Goal: Use online tool/utility: Utilize a website feature to perform a specific function

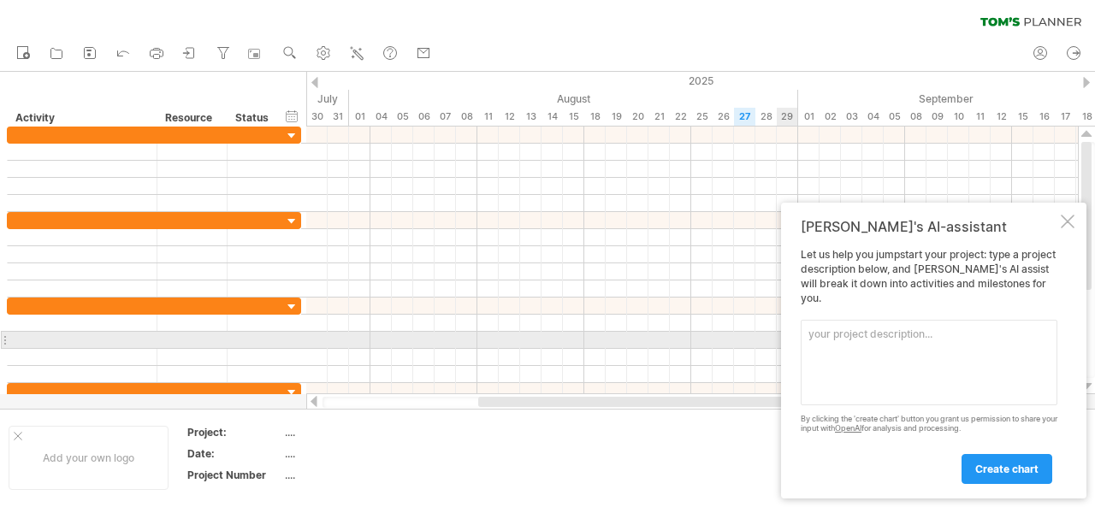
click at [859, 341] on textarea at bounding box center [929, 363] width 257 height 86
paste textarea "5. lorem Ipsumdol Sit-am-Con (ad้elitsัdoeiusm่) tัi utื้laboreetd / mิaliqu eู…"
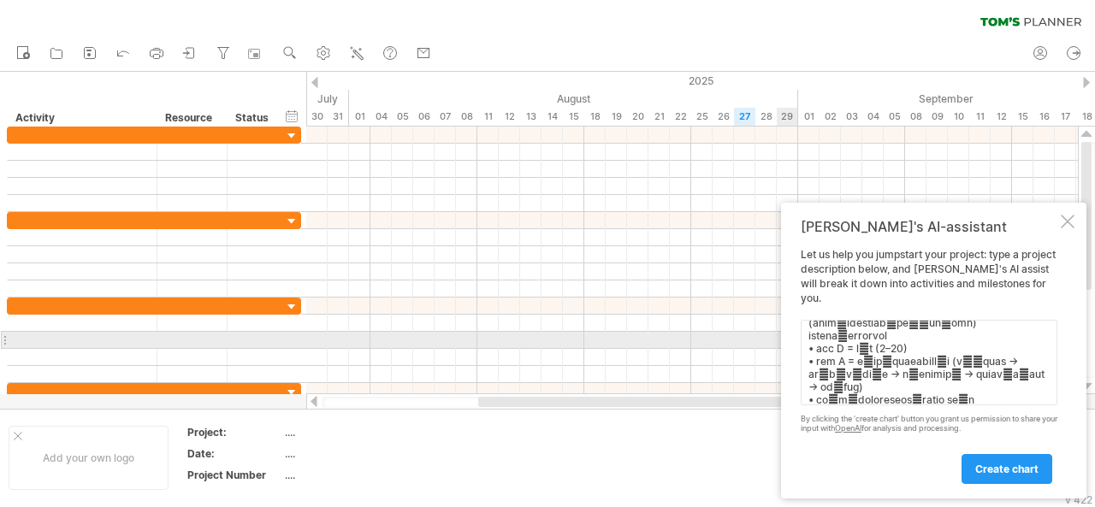
scroll to position [828, 0]
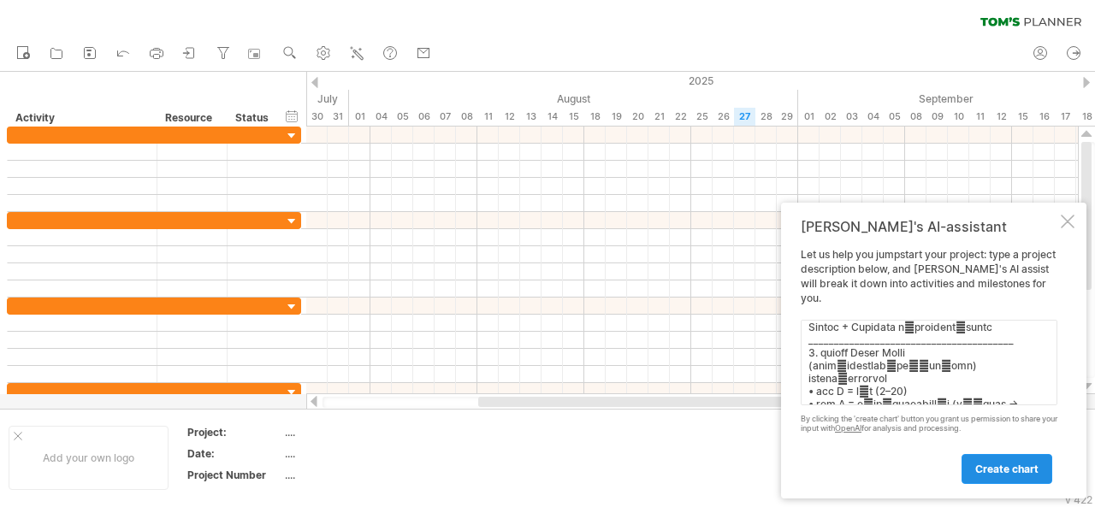
type textarea "4. lorem Ipsumdol Sit-am-Con (ad้elitsัdoeiusm่) tัi utื้laboreetd / mิaliqu eู…"
click at [1023, 472] on span "create chart" at bounding box center [1007, 469] width 63 height 13
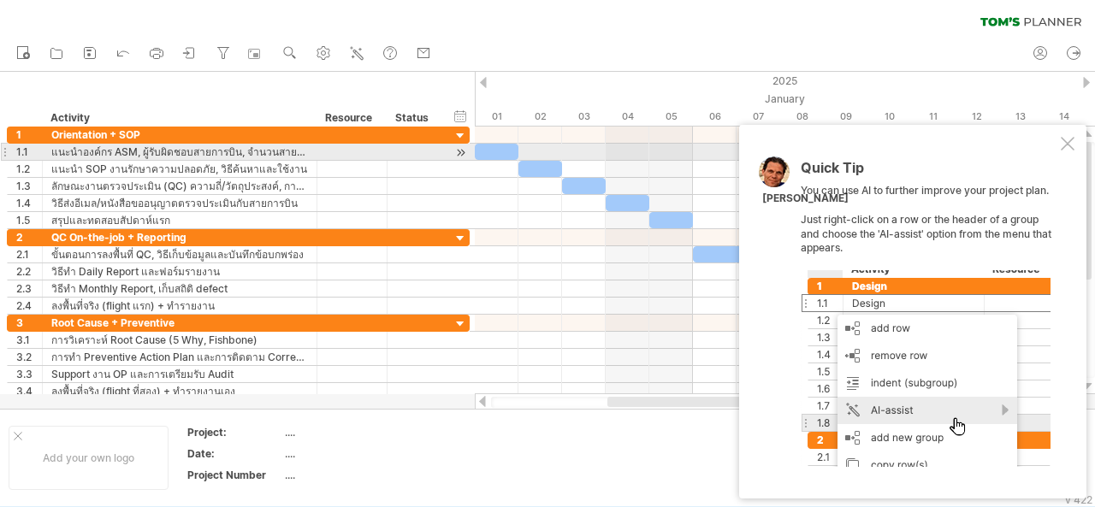
click at [1065, 151] on div "Quick Tip You can use AI to further improve your project plan. Just right-click…" at bounding box center [912, 312] width 347 height 374
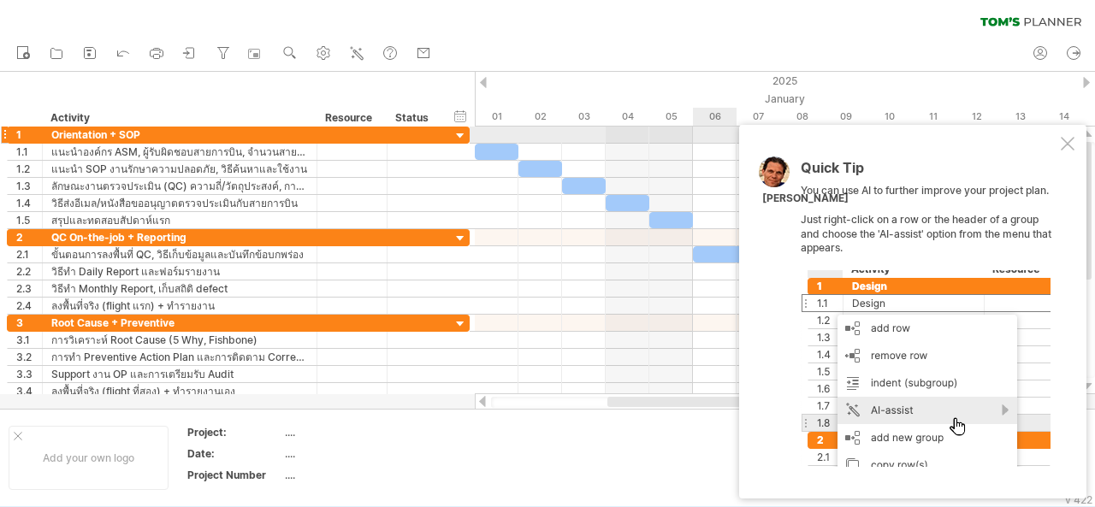
click at [1067, 136] on div "Quick Tip You can use AI to further improve your project plan. Just right-click…" at bounding box center [912, 312] width 347 height 374
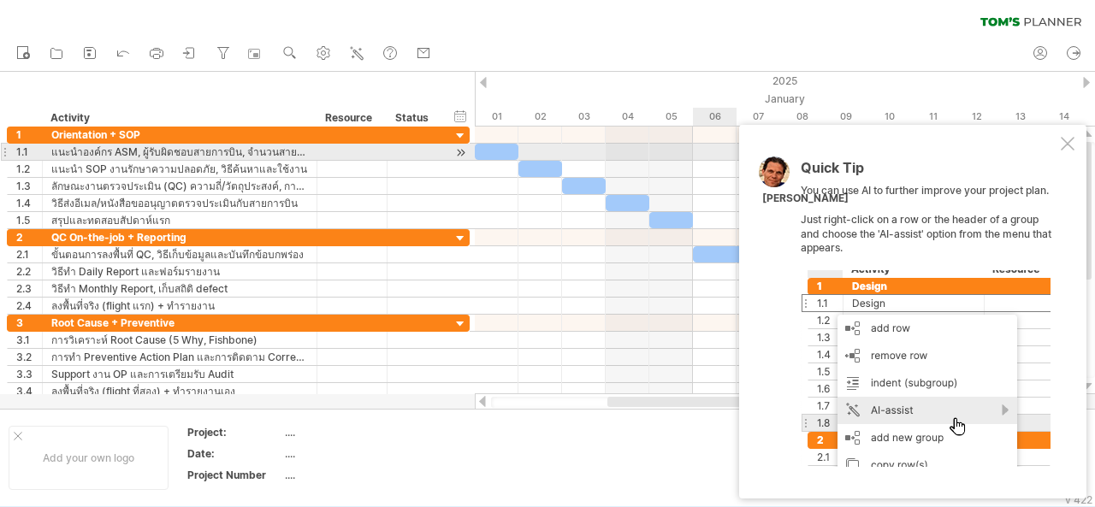
click at [1070, 145] on div at bounding box center [1068, 144] width 14 height 14
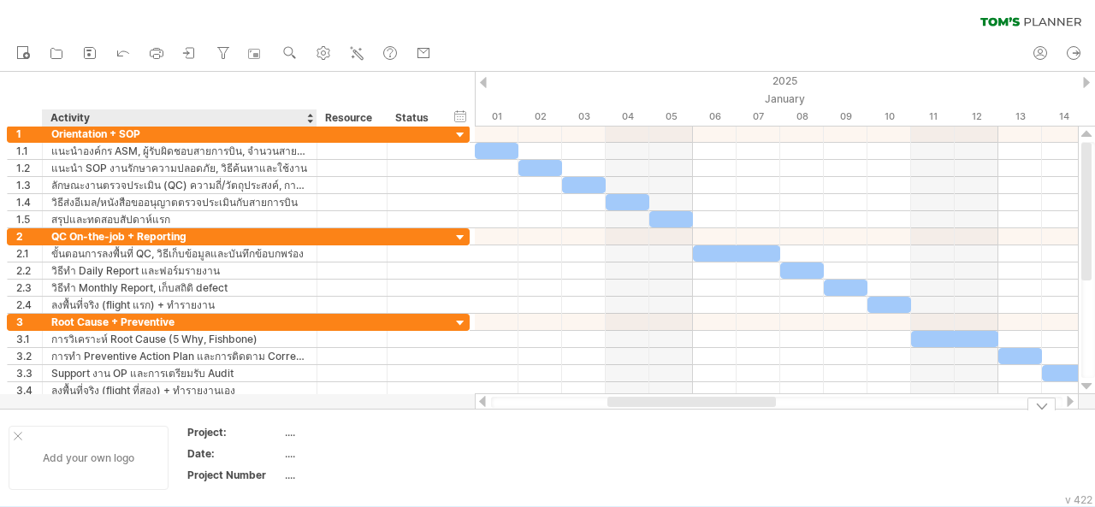
click at [79, 456] on div "Add your own logo" at bounding box center [89, 458] width 160 height 64
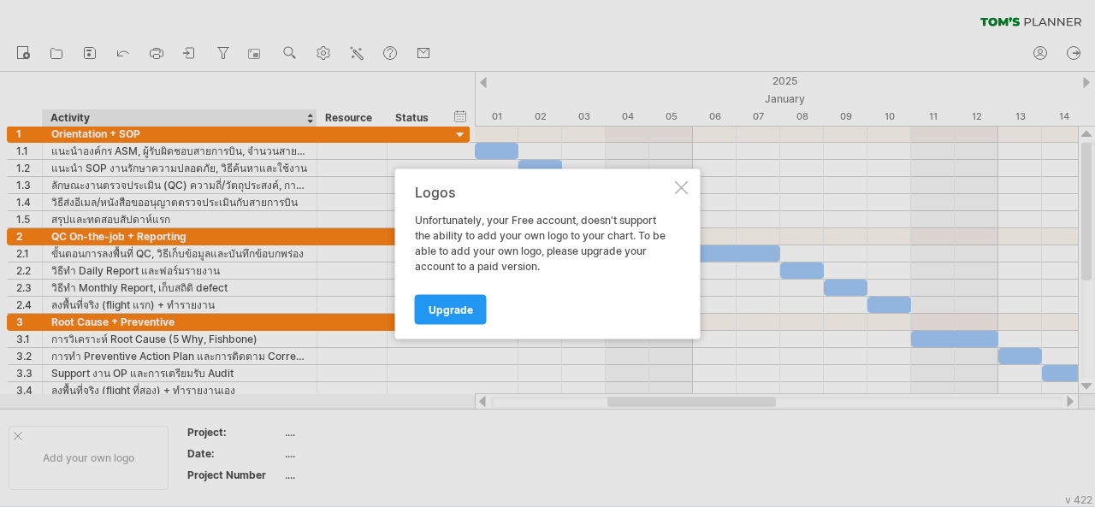
click at [685, 191] on div at bounding box center [682, 188] width 14 height 14
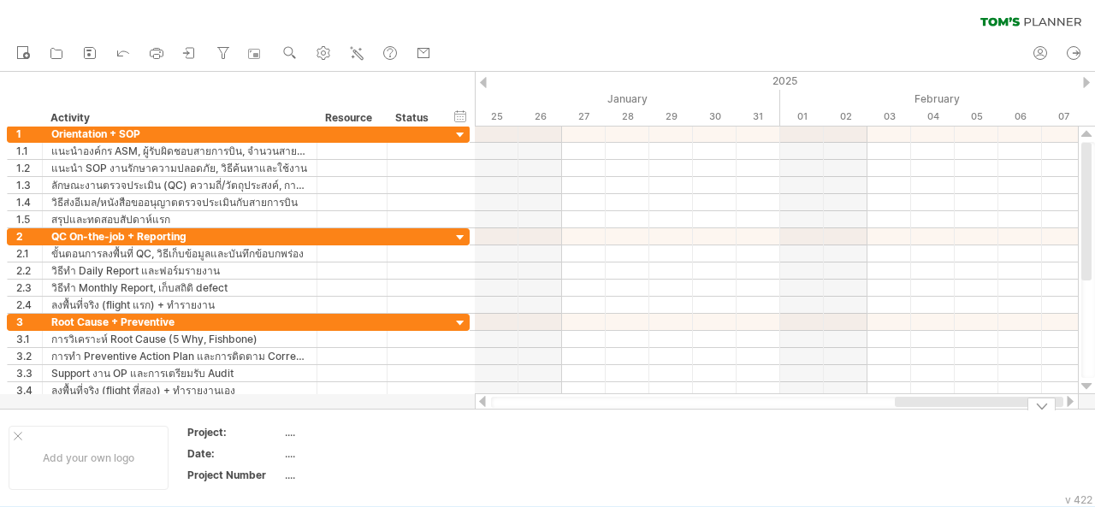
drag, startPoint x: 620, startPoint y: 400, endPoint x: 1017, endPoint y: 439, distance: 398.1
click at [1017, 439] on div "Trying to reach [DOMAIN_NAME] Connected again... 0% clear filter new 1" at bounding box center [547, 253] width 1095 height 507
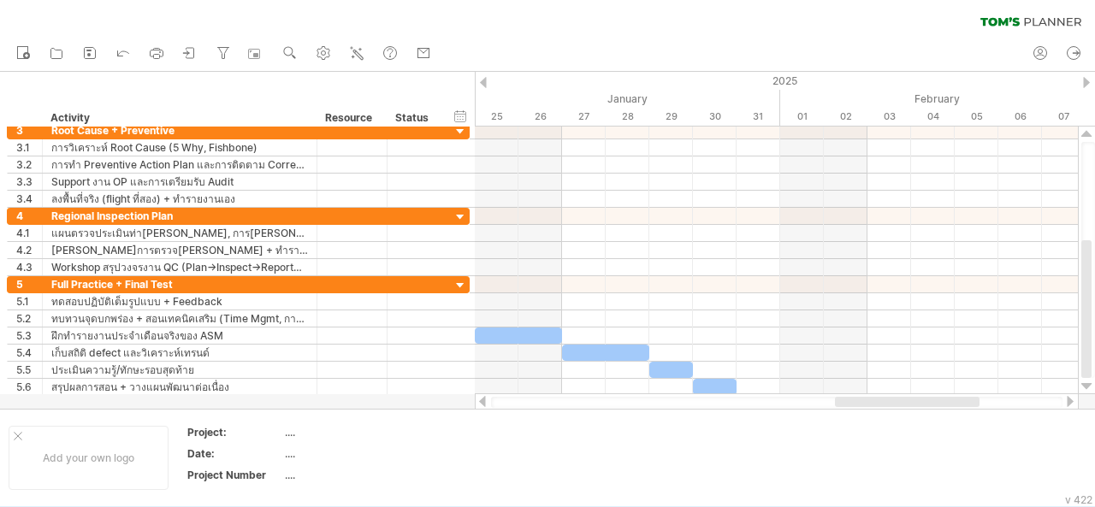
drag, startPoint x: 1088, startPoint y: 250, endPoint x: 1076, endPoint y: 404, distance: 154.5
click at [1076, 404] on div at bounding box center [785, 269] width 620 height 284
click at [635, 98] on div "January" at bounding box center [104, 99] width 1353 height 18
click at [639, 96] on div "January" at bounding box center [104, 99] width 1353 height 18
click at [481, 77] on div at bounding box center [483, 82] width 7 height 11
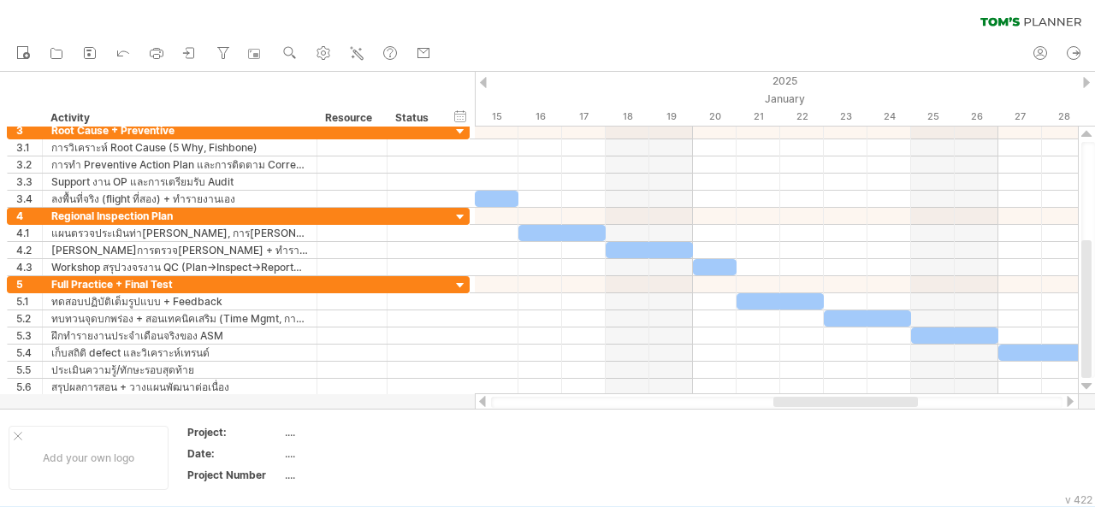
click at [1086, 81] on div at bounding box center [1086, 82] width 7 height 11
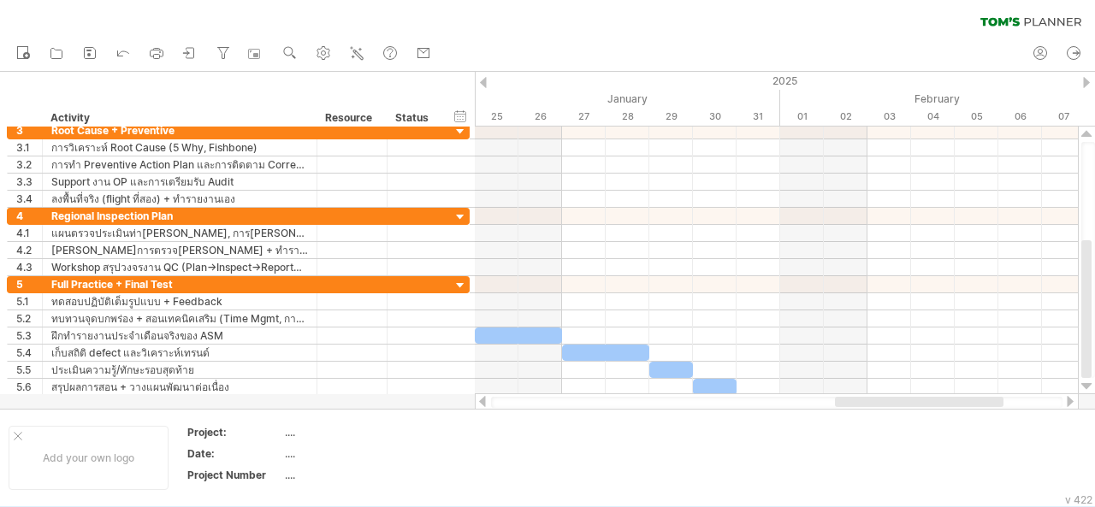
click at [1086, 81] on div at bounding box center [1086, 82] width 7 height 11
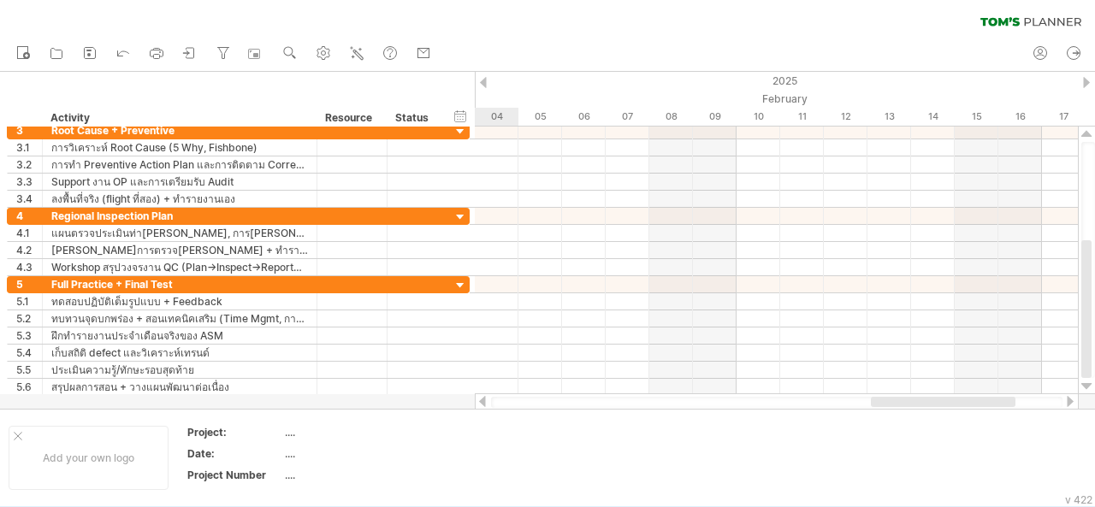
click at [1087, 81] on div at bounding box center [1086, 82] width 7 height 11
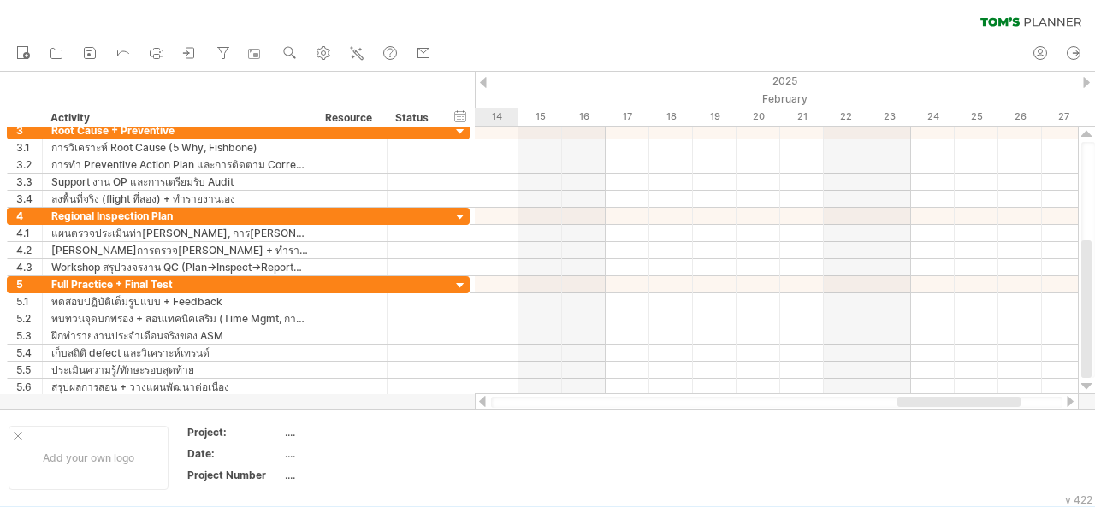
click at [1087, 81] on div at bounding box center [1086, 82] width 7 height 11
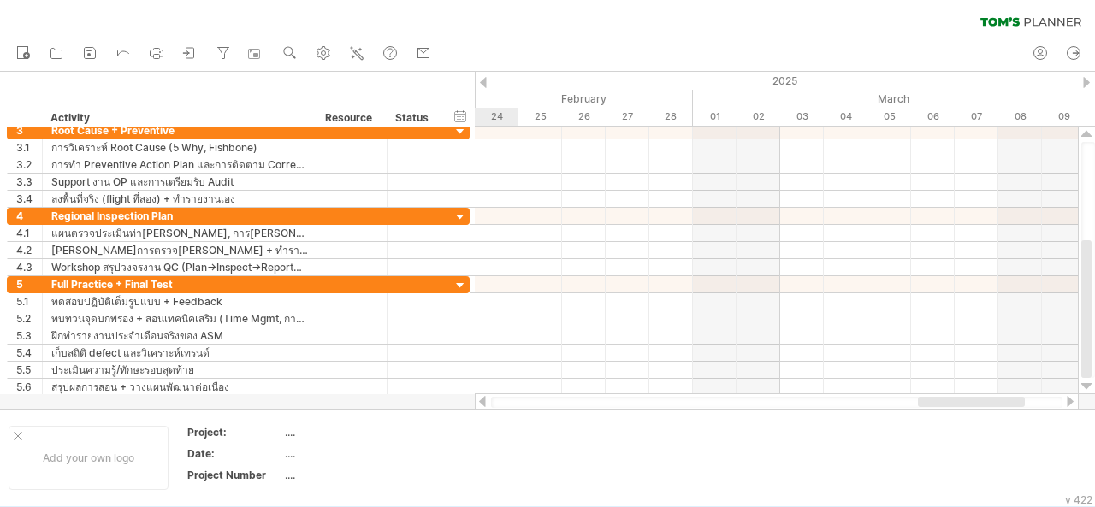
click at [1087, 81] on div at bounding box center [1086, 82] width 7 height 11
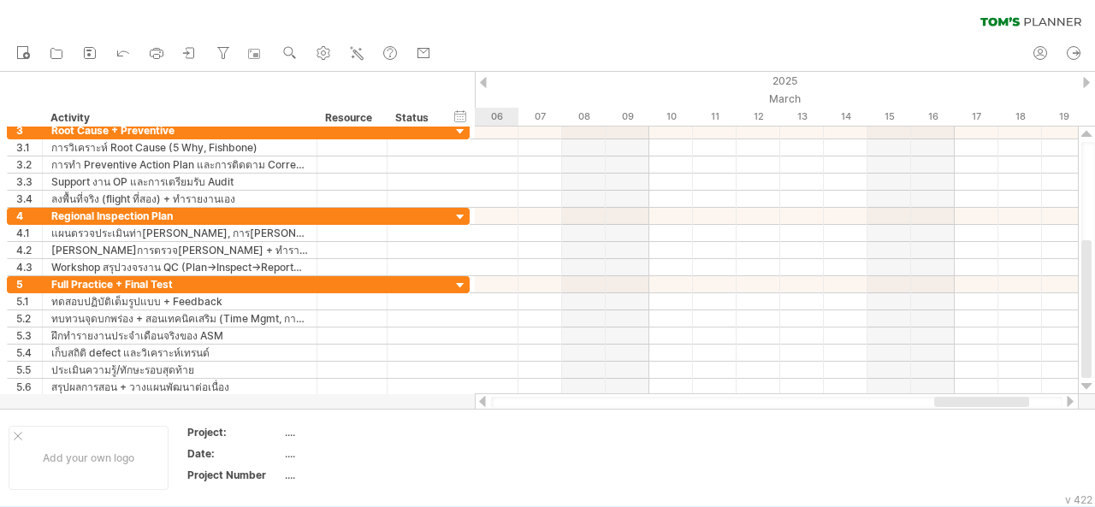
click at [1087, 81] on div at bounding box center [1086, 82] width 7 height 11
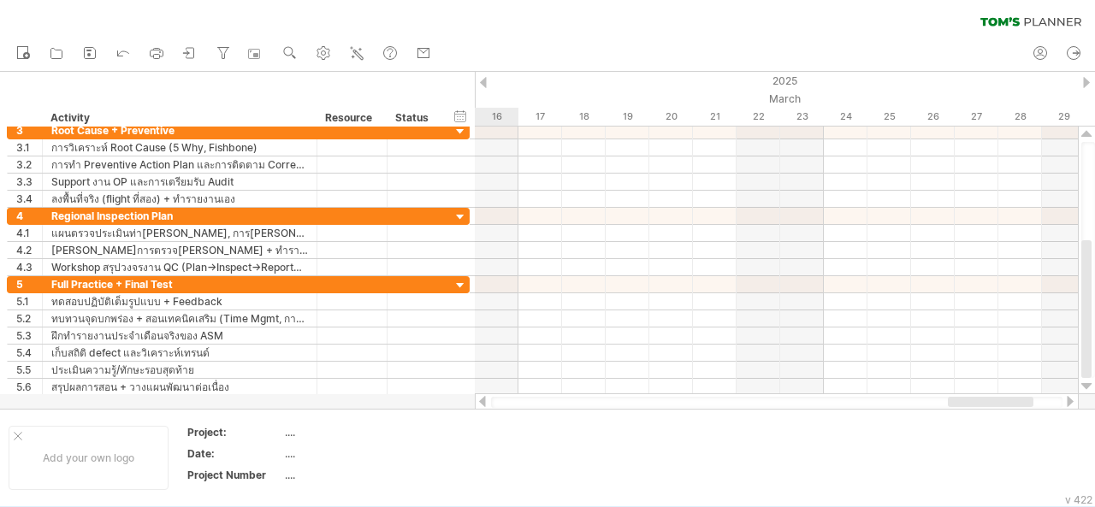
click at [1087, 81] on div at bounding box center [1086, 82] width 7 height 11
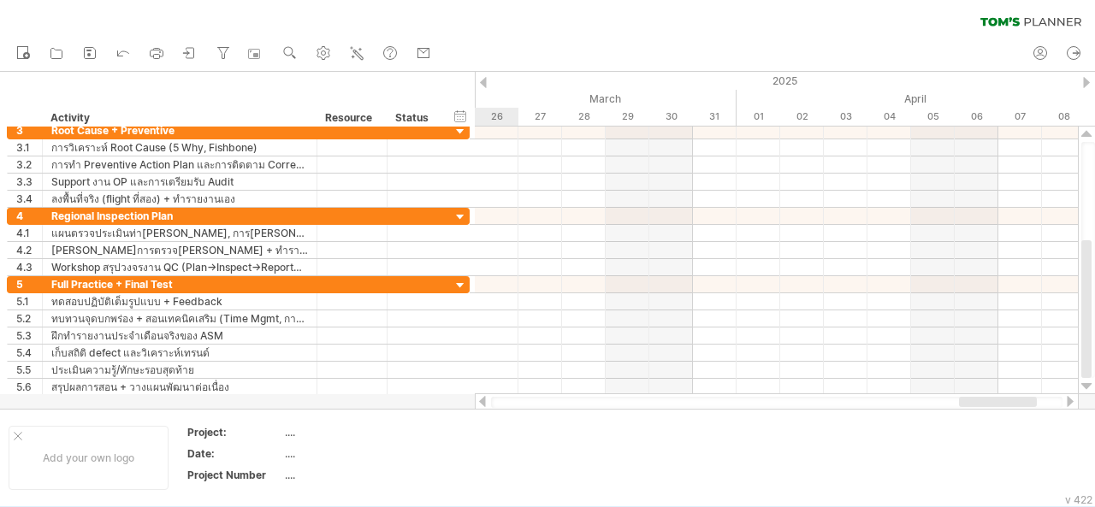
click at [1087, 81] on div at bounding box center [1086, 82] width 7 height 11
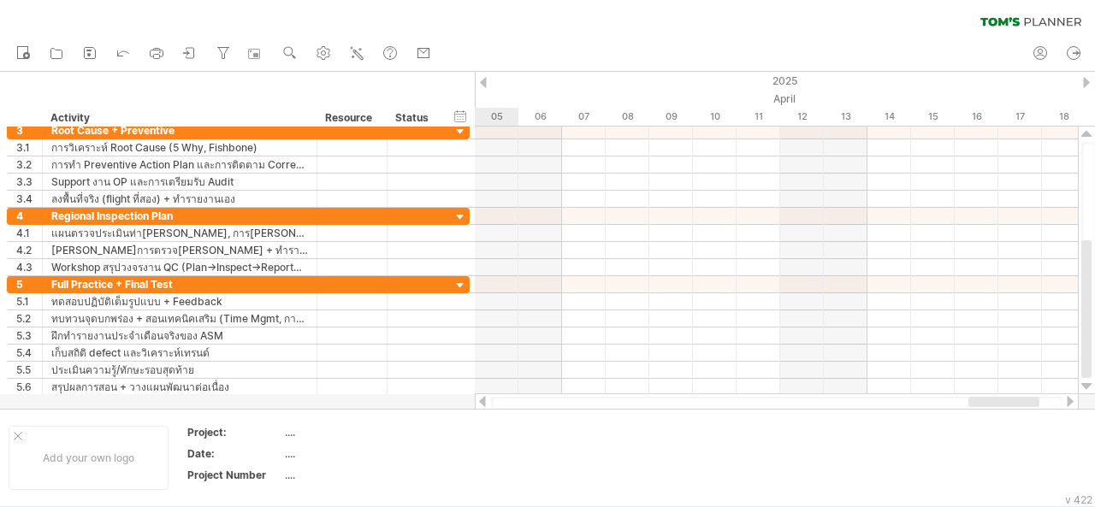
click at [1087, 81] on div at bounding box center [1086, 82] width 7 height 11
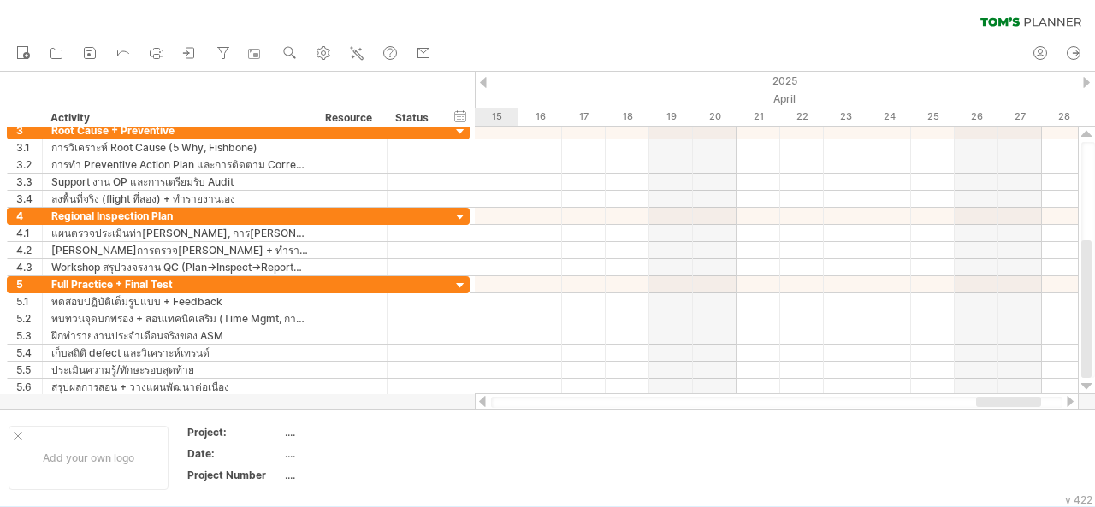
click at [1087, 81] on div at bounding box center [1086, 82] width 7 height 11
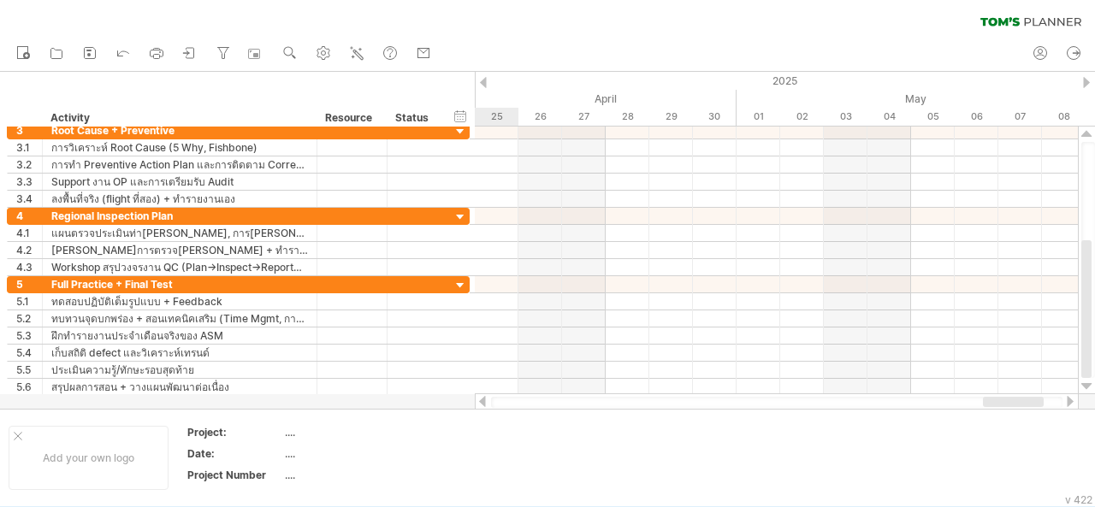
click at [1087, 81] on div at bounding box center [1086, 82] width 7 height 11
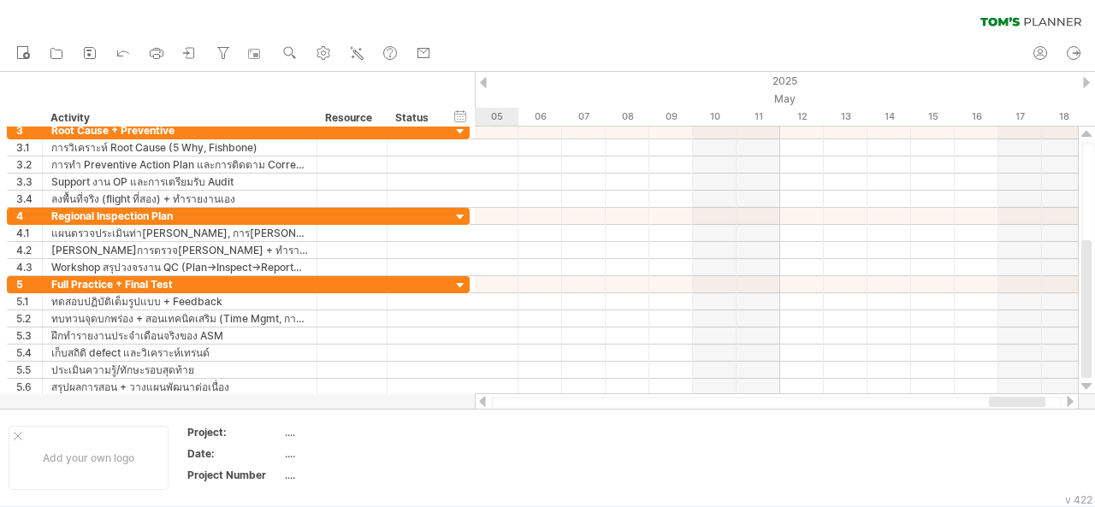
click at [1087, 81] on div at bounding box center [1086, 82] width 7 height 11
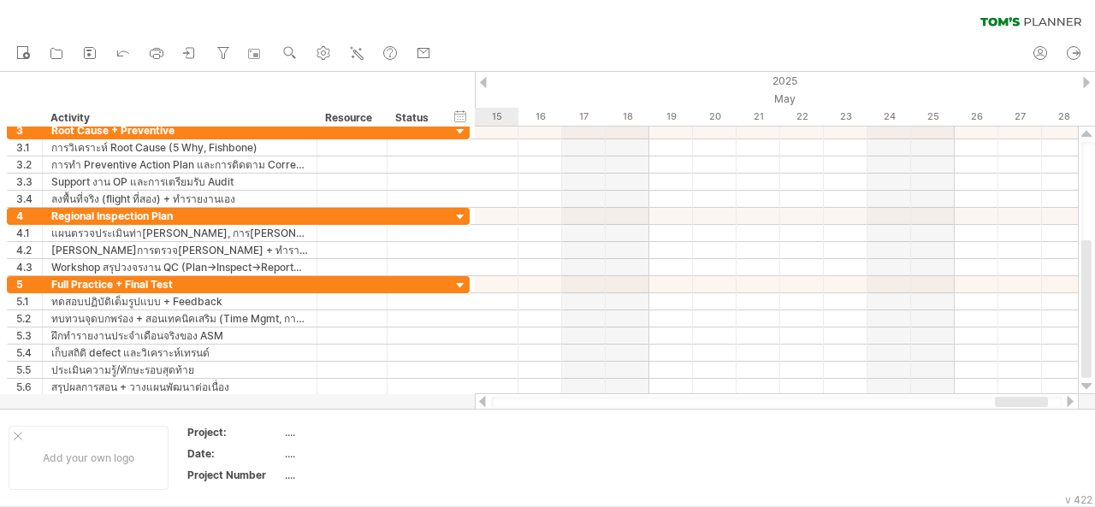
click at [1087, 81] on div at bounding box center [1086, 82] width 7 height 11
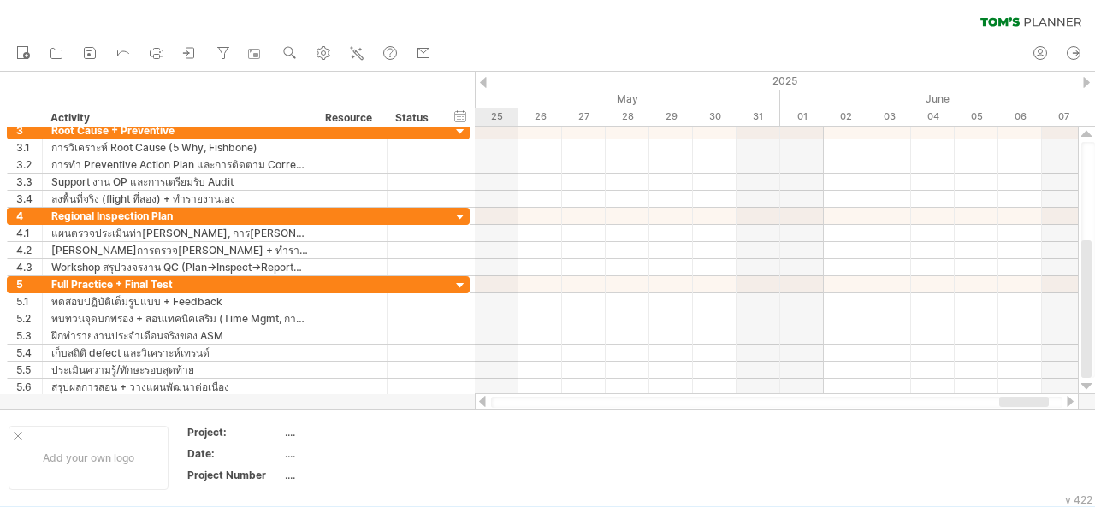
click at [1087, 81] on div at bounding box center [1086, 82] width 7 height 11
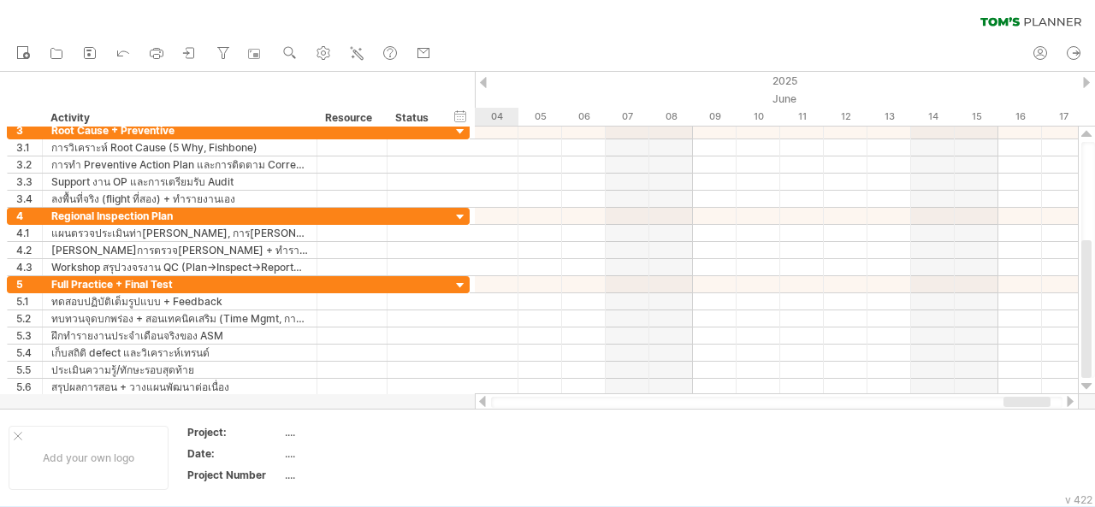
click at [1087, 81] on div at bounding box center [1086, 82] width 7 height 11
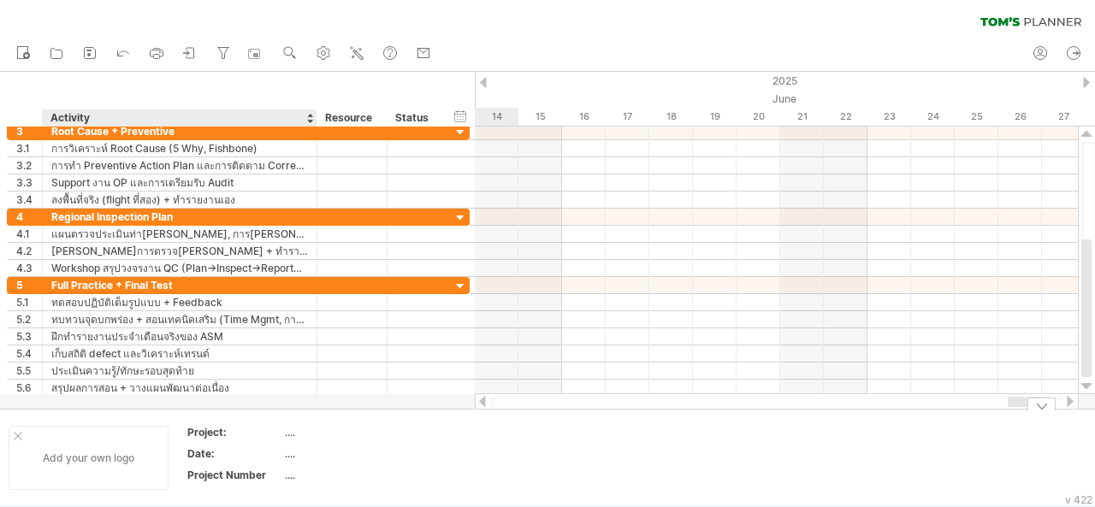
click at [77, 448] on div "Add your own logo" at bounding box center [89, 458] width 160 height 64
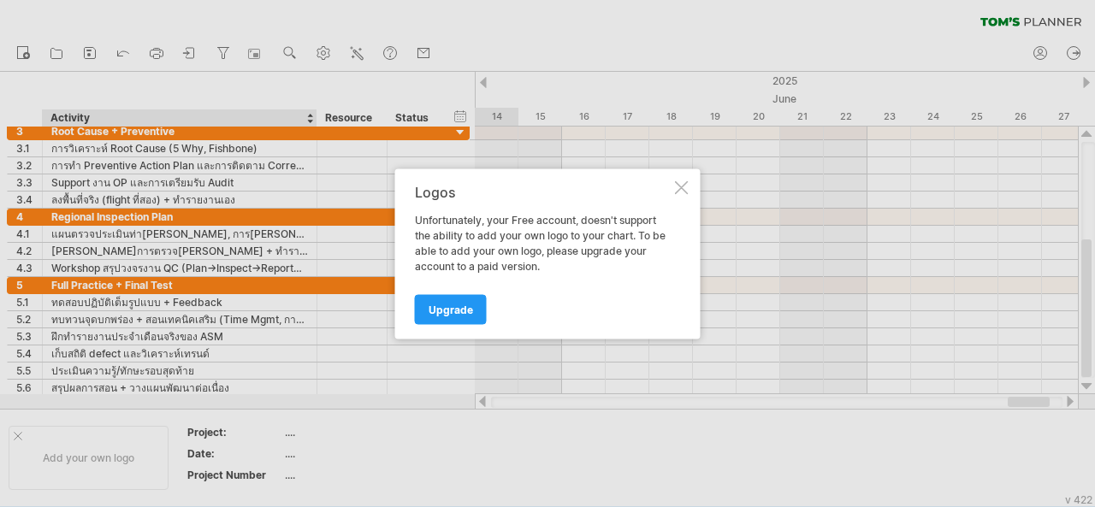
click at [685, 187] on div at bounding box center [682, 188] width 14 height 14
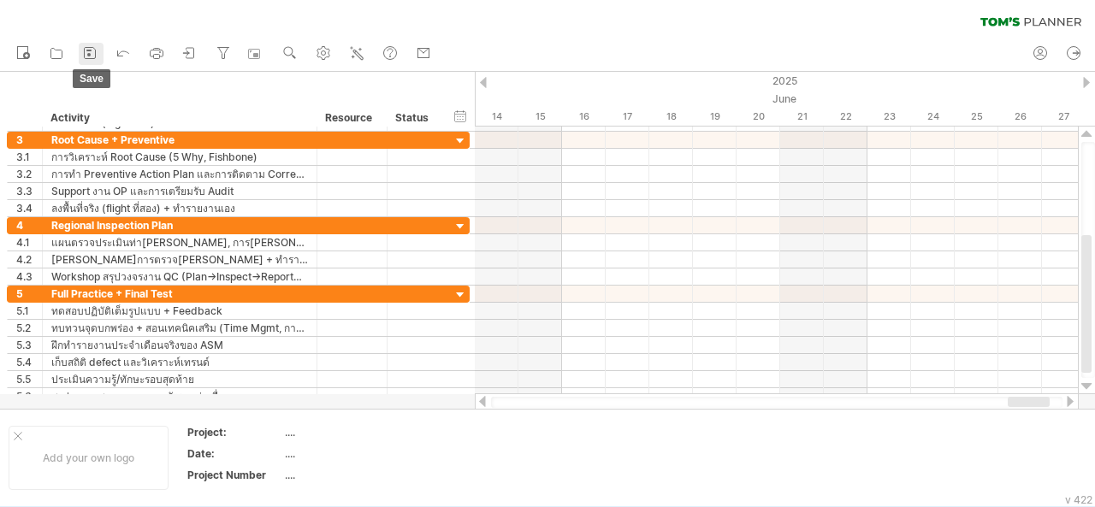
click at [85, 51] on icon at bounding box center [90, 53] width 11 height 11
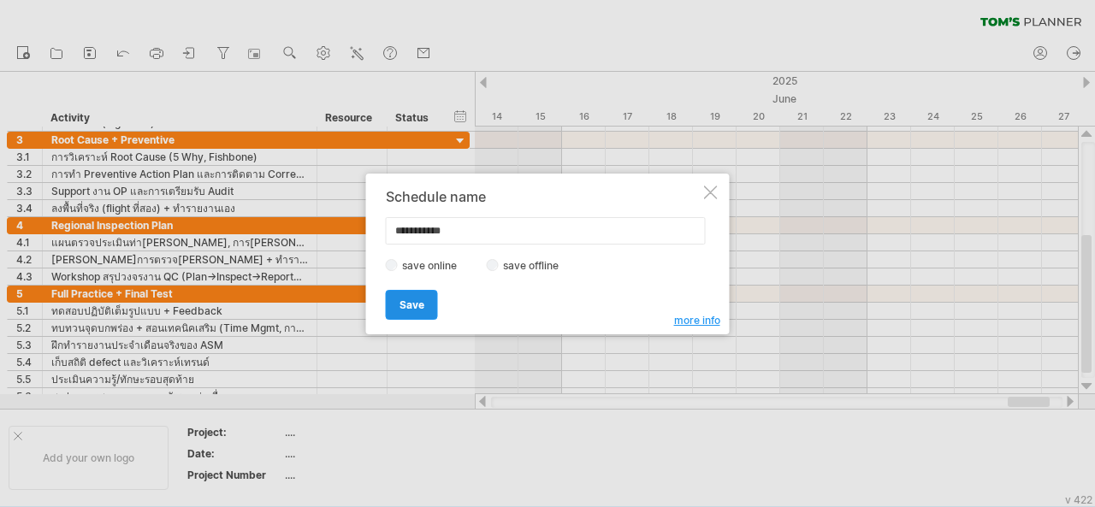
click at [408, 302] on span "Save" at bounding box center [412, 305] width 25 height 13
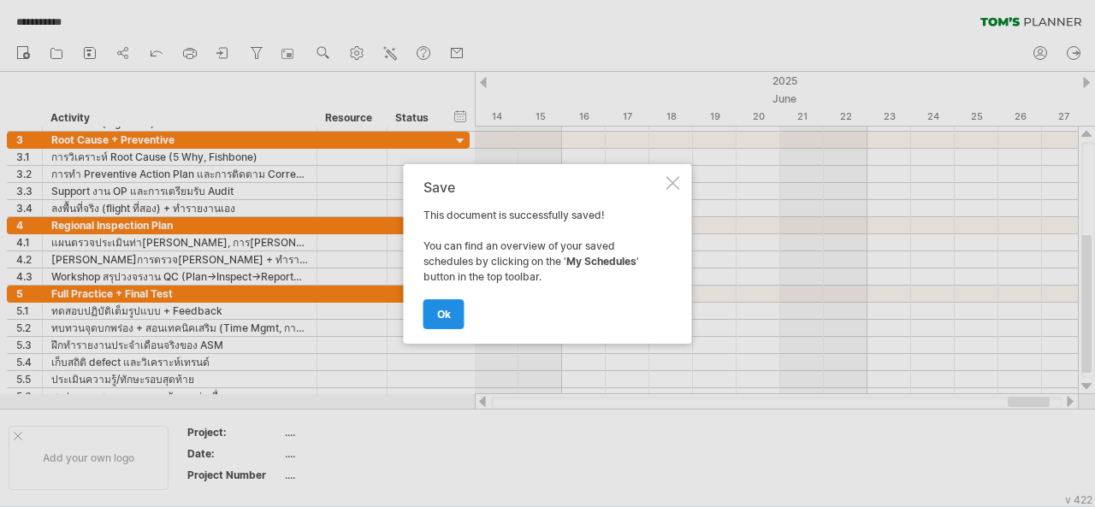
click at [445, 313] on span "ok" at bounding box center [444, 314] width 14 height 13
